Goal: Transaction & Acquisition: Purchase product/service

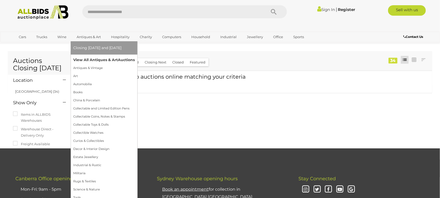
click at [87, 58] on link "View All Antiques & Art Auctions" at bounding box center [104, 60] width 62 height 8
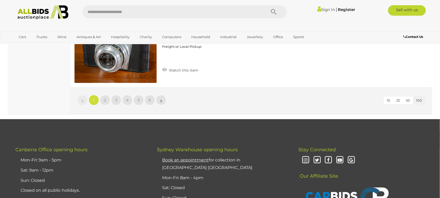
scroll to position [9199, 0]
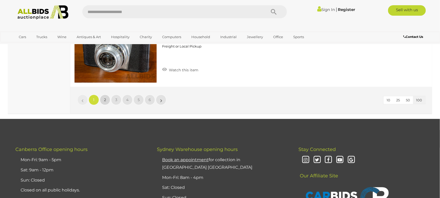
click at [106, 97] on span "2" at bounding box center [105, 99] width 2 height 5
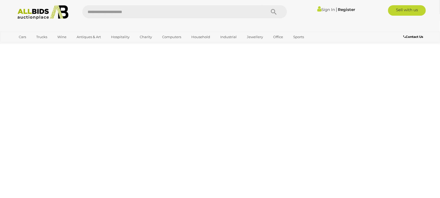
scroll to position [102, 0]
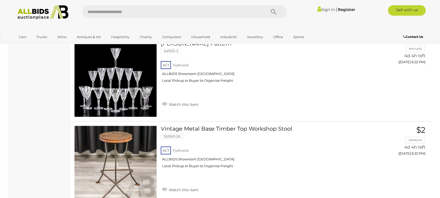
scroll to position [8114, 0]
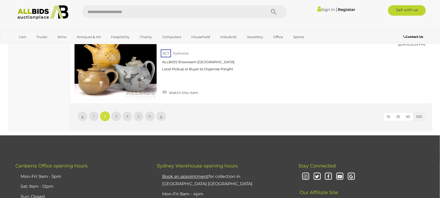
scroll to position [9190, 0]
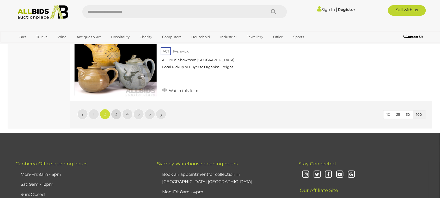
click at [115, 112] on span "3" at bounding box center [116, 114] width 2 height 5
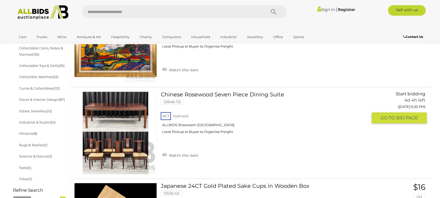
scroll to position [265, 0]
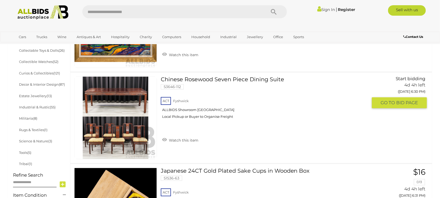
click at [121, 92] on link at bounding box center [115, 117] width 83 height 83
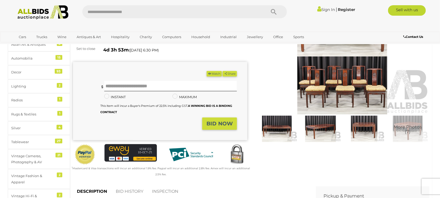
scroll to position [65, 0]
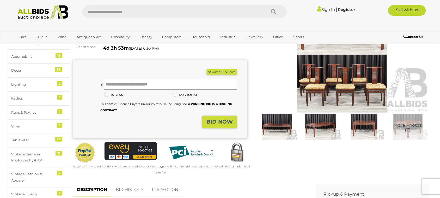
click at [272, 124] on img at bounding box center [277, 127] width 41 height 26
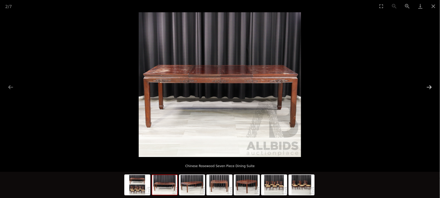
click at [428, 88] on button "Next slide" at bounding box center [429, 87] width 11 height 10
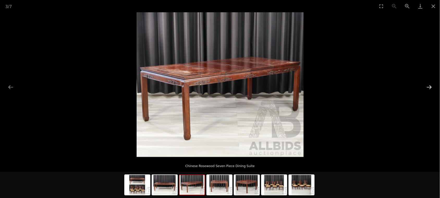
click at [428, 88] on button "Next slide" at bounding box center [429, 87] width 11 height 10
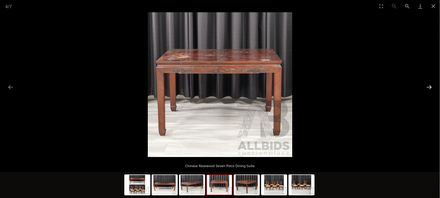
click at [428, 88] on button "Next slide" at bounding box center [429, 87] width 11 height 10
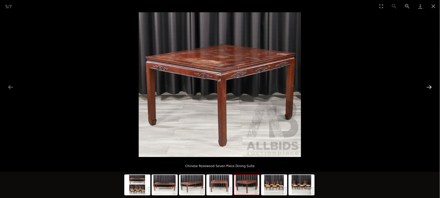
click at [428, 88] on button "Next slide" at bounding box center [429, 87] width 11 height 10
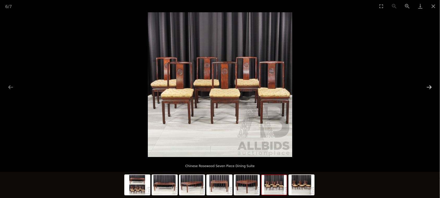
click at [428, 88] on button "Next slide" at bounding box center [429, 87] width 11 height 10
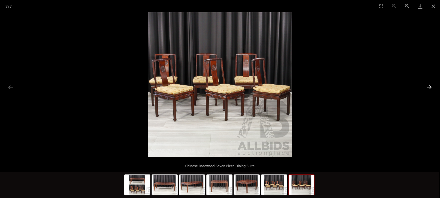
click at [428, 88] on button "Next slide" at bounding box center [429, 87] width 11 height 10
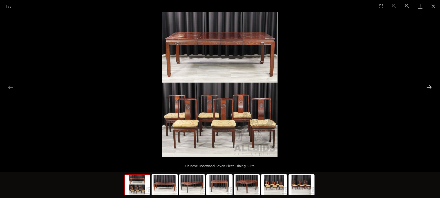
click at [428, 88] on button "Next slide" at bounding box center [429, 87] width 11 height 10
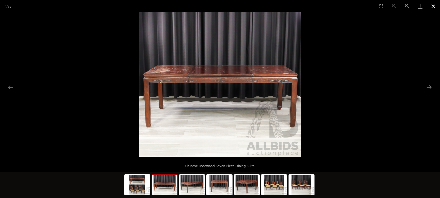
click at [434, 7] on button "Close gallery" at bounding box center [433, 6] width 13 height 12
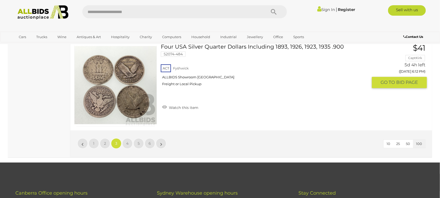
scroll to position [9212, 0]
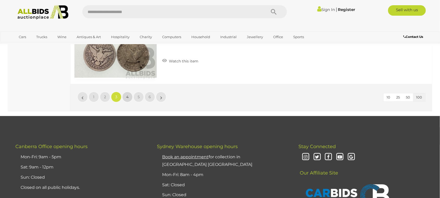
click at [128, 94] on span "4" at bounding box center [128, 96] width 2 height 5
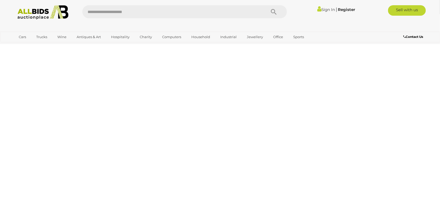
scroll to position [102, 0]
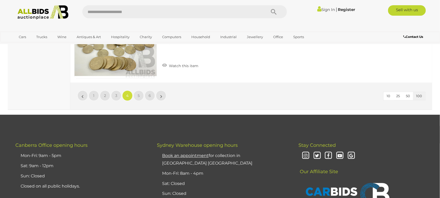
scroll to position [9168, 0]
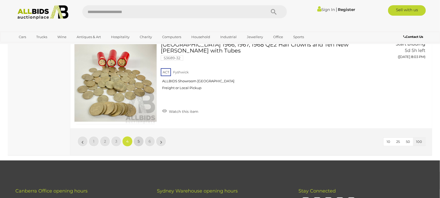
click at [138, 139] on span "5" at bounding box center [139, 141] width 2 height 5
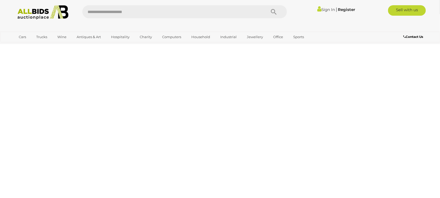
scroll to position [102, 0]
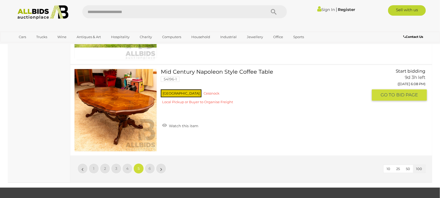
scroll to position [9170, 0]
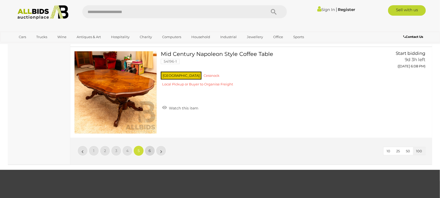
click at [148, 145] on link "6" at bounding box center [150, 150] width 10 height 10
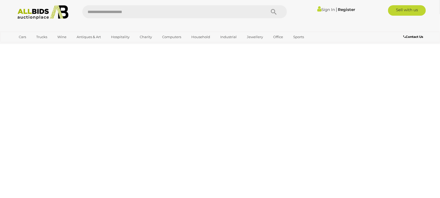
scroll to position [102, 0]
